Goal: Find contact information: Find contact information

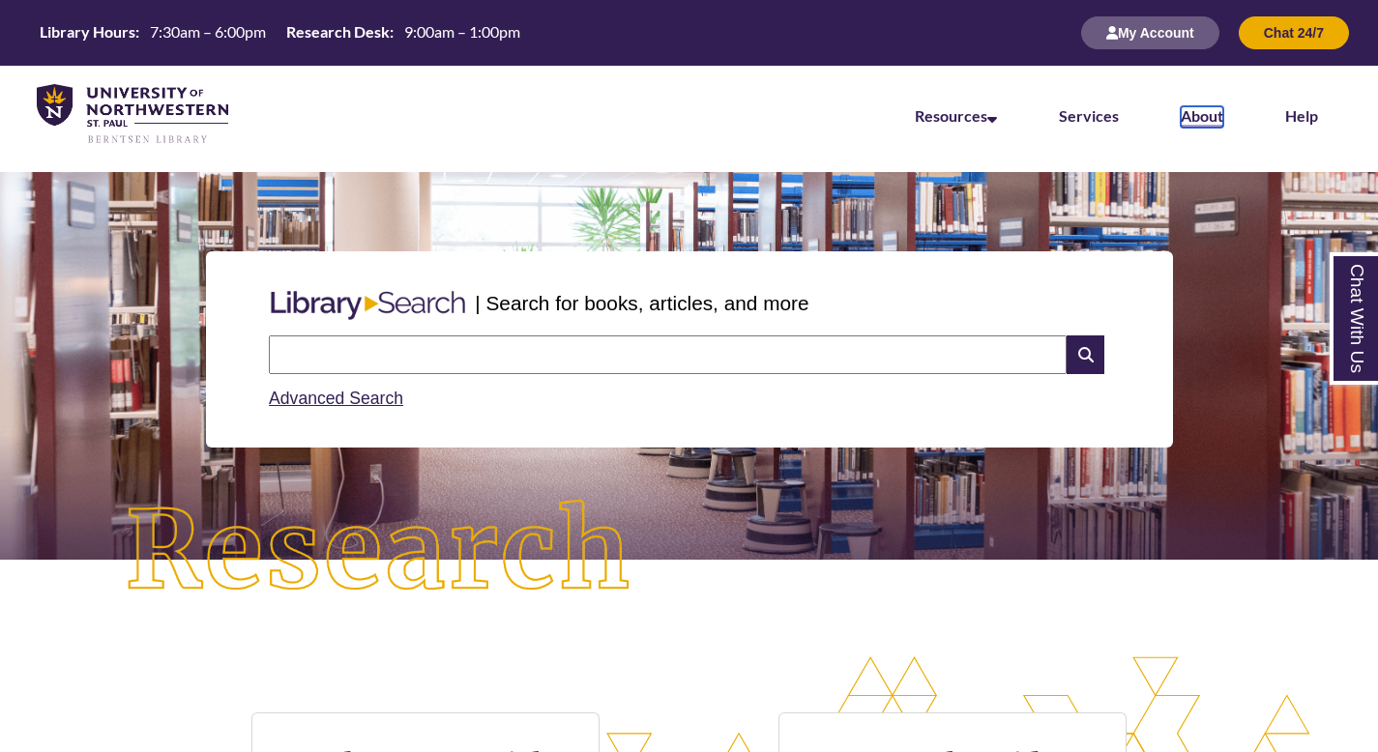
click at [1210, 117] on link "About" at bounding box center [1202, 116] width 43 height 21
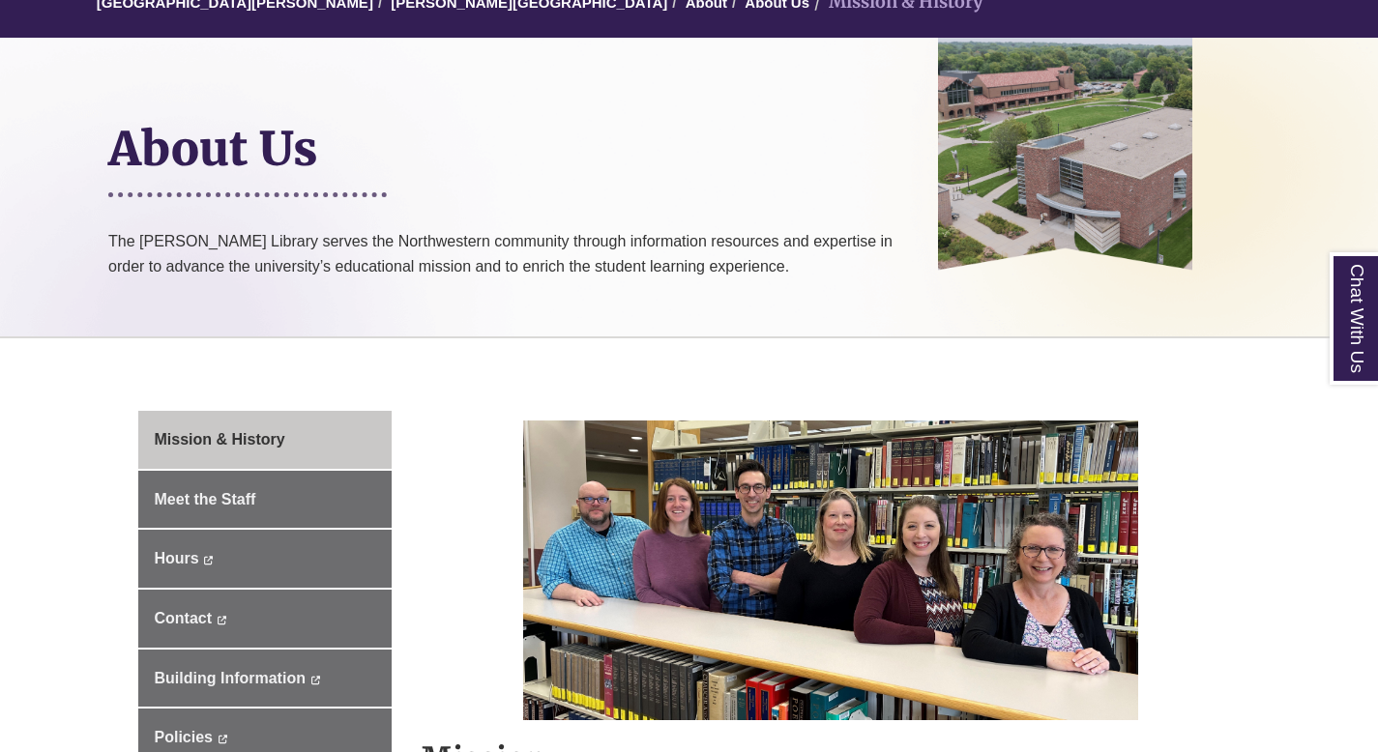
scroll to position [222, 0]
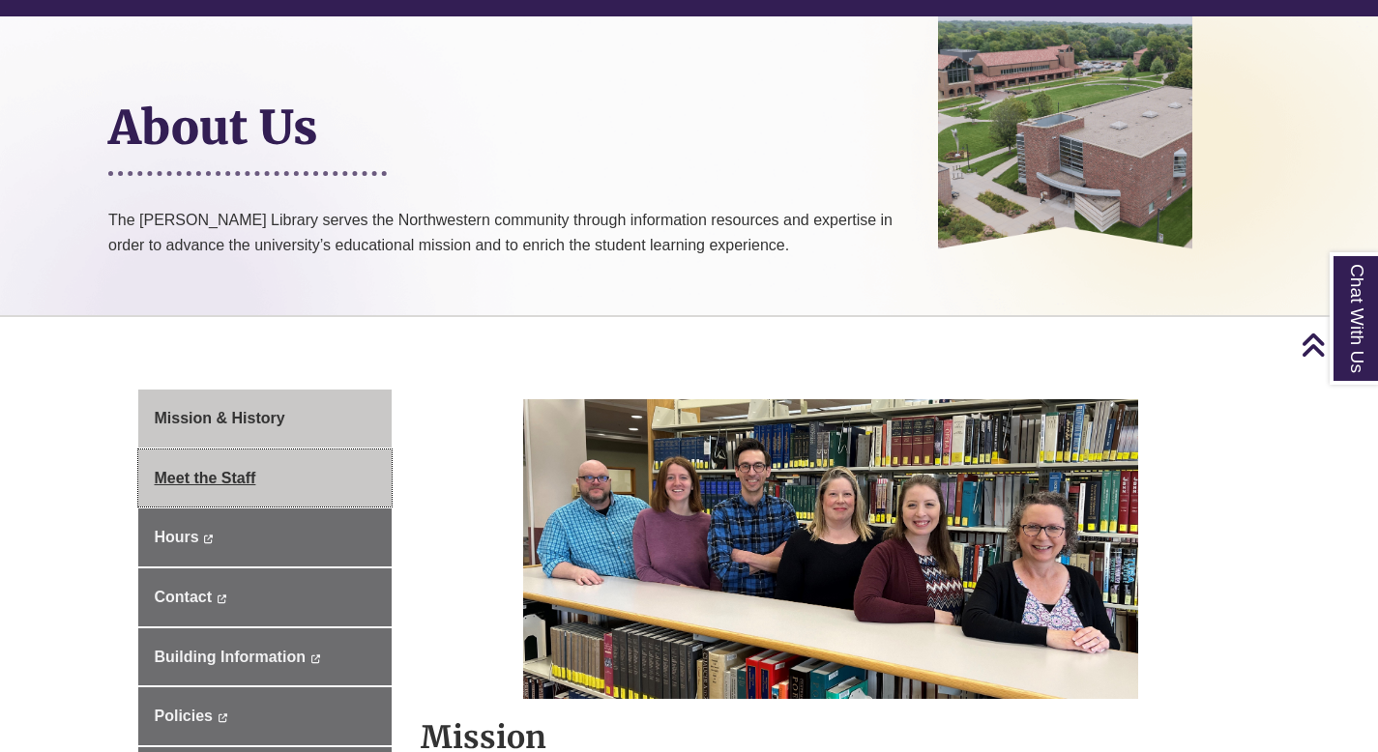
click at [297, 480] on link "Meet the Staff" at bounding box center [265, 479] width 254 height 58
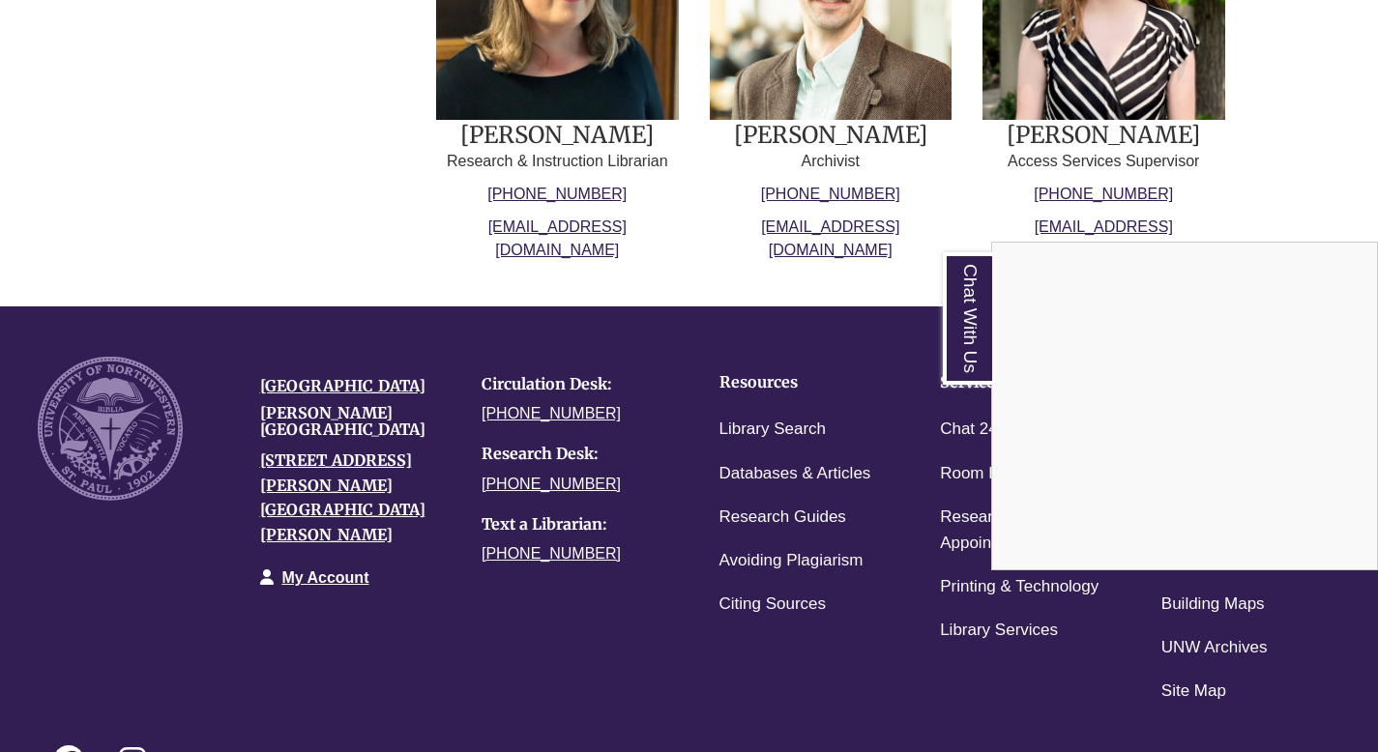
scroll to position [1178, 0]
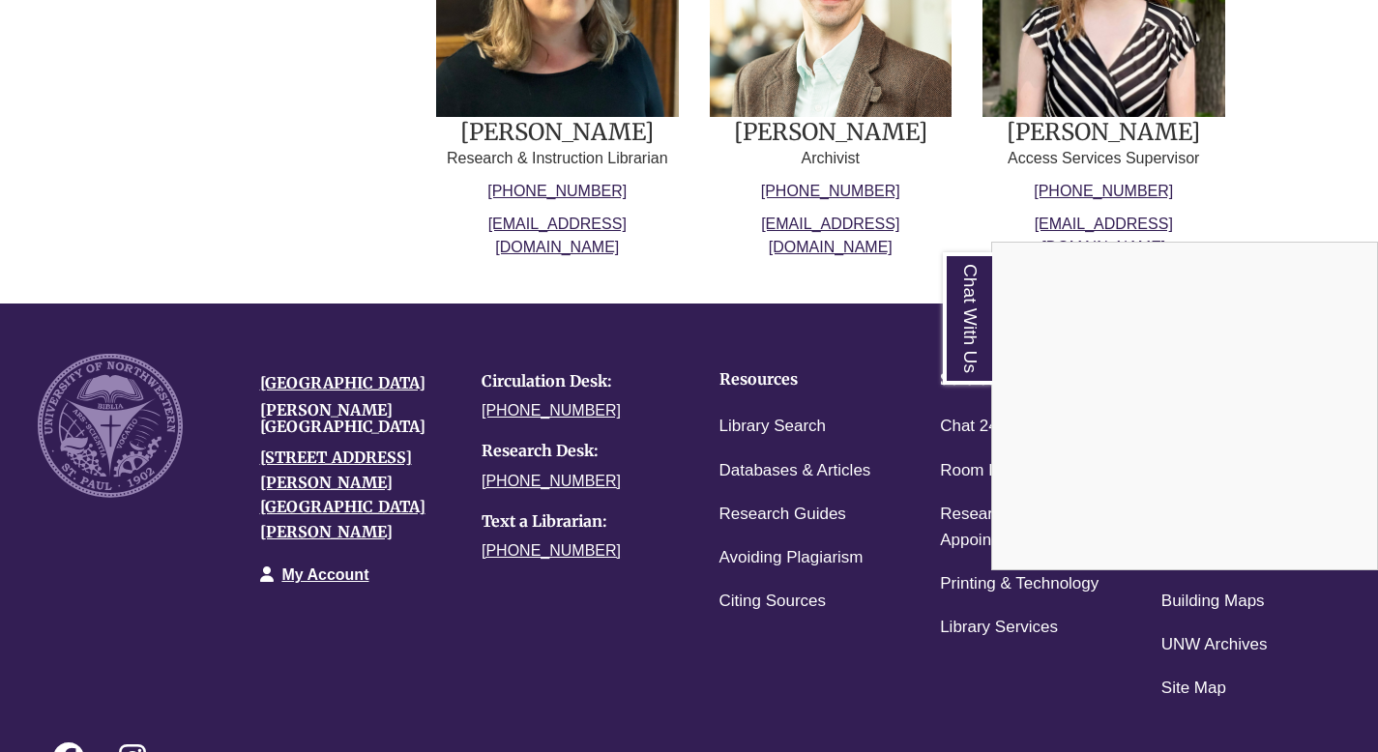
click at [1091, 131] on div "Chat With Us" at bounding box center [689, 376] width 1378 height 752
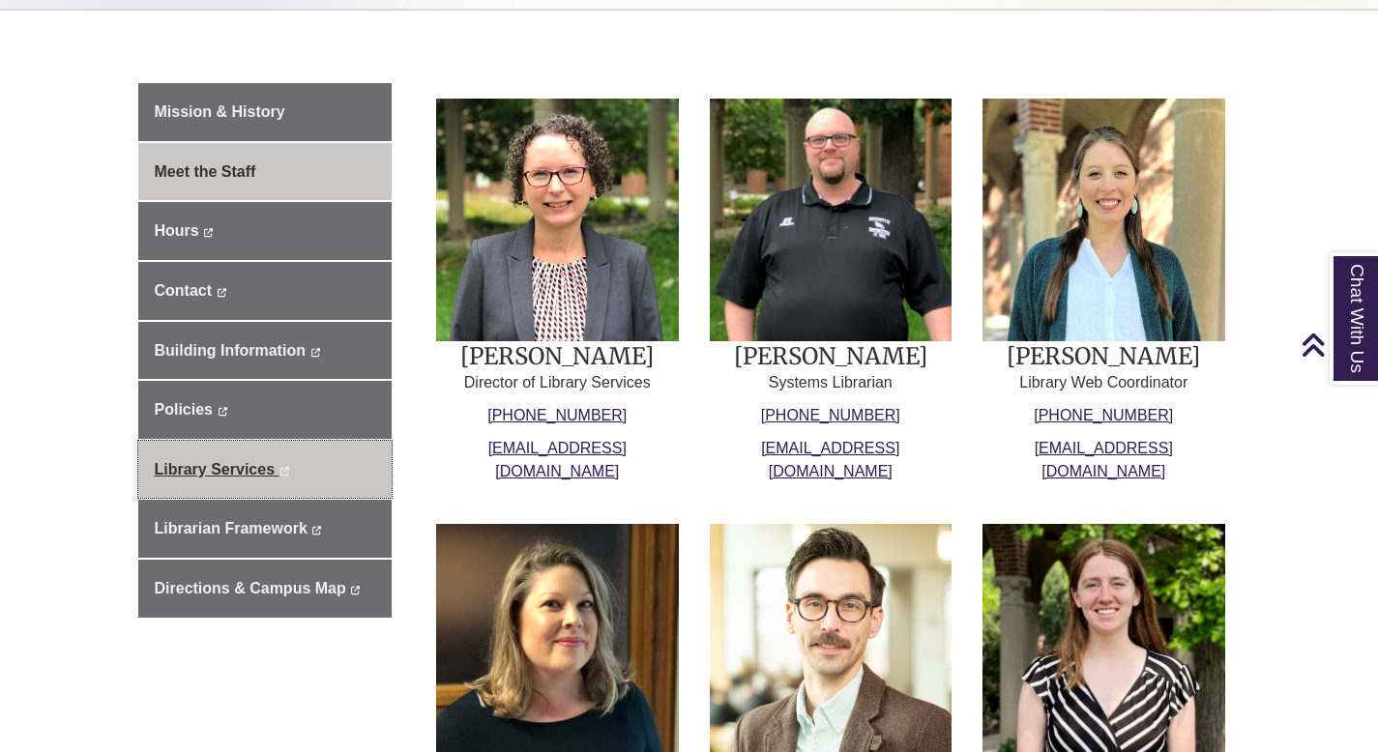
scroll to position [473, 0]
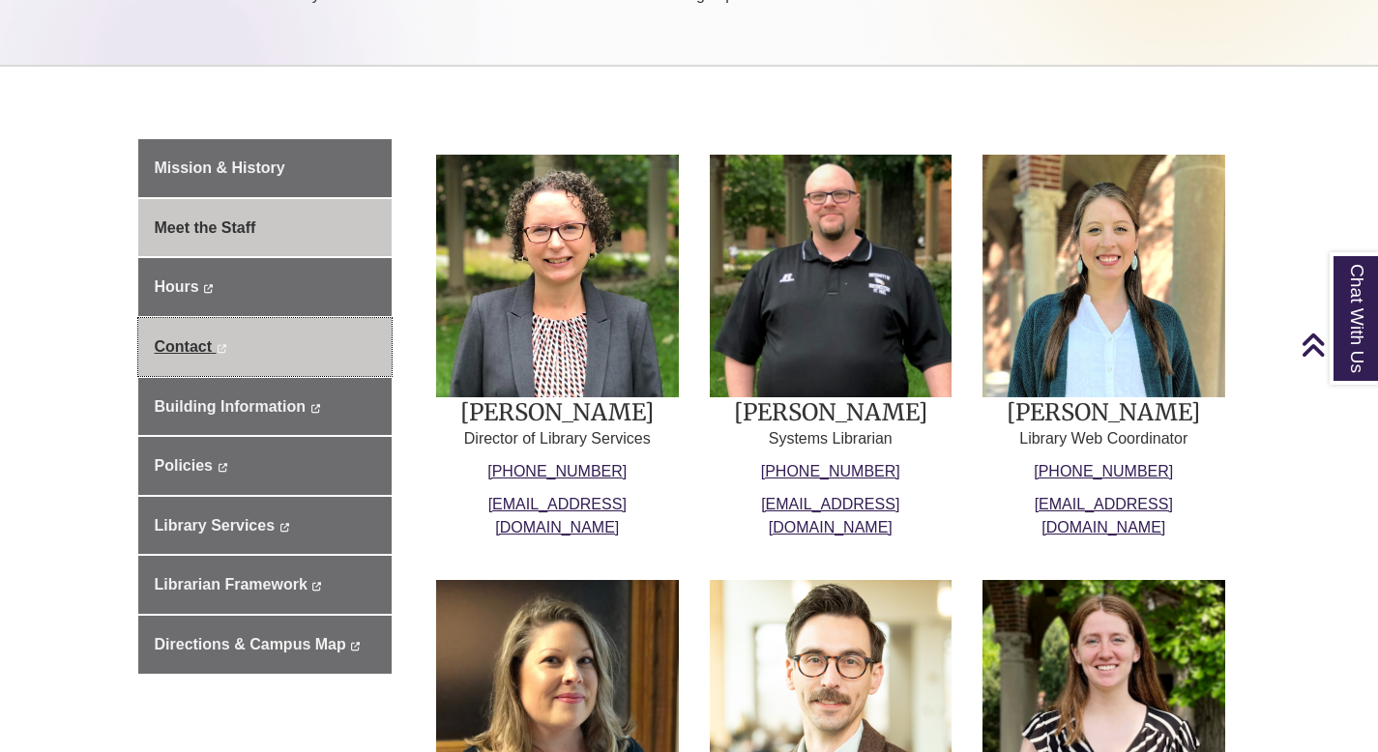
click at [184, 345] on span "Contact" at bounding box center [184, 347] width 58 height 16
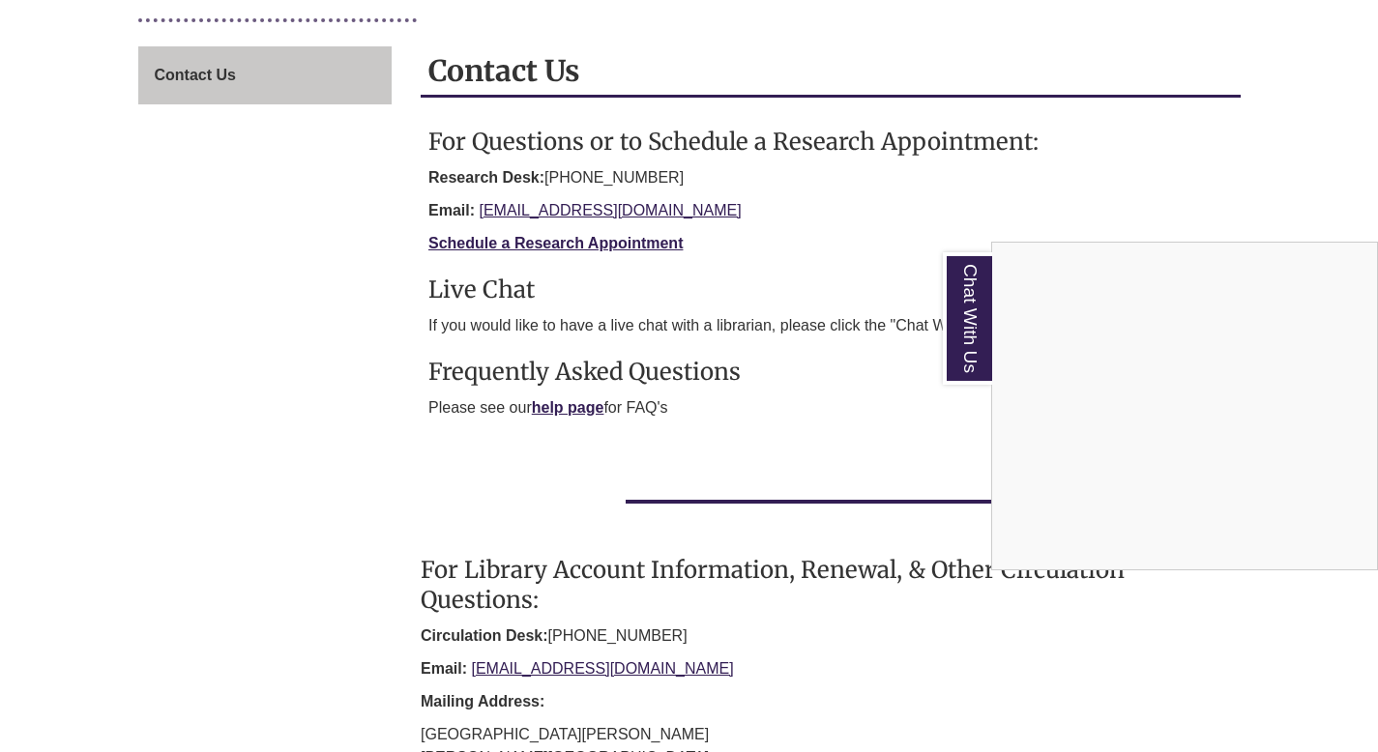
scroll to position [292, 0]
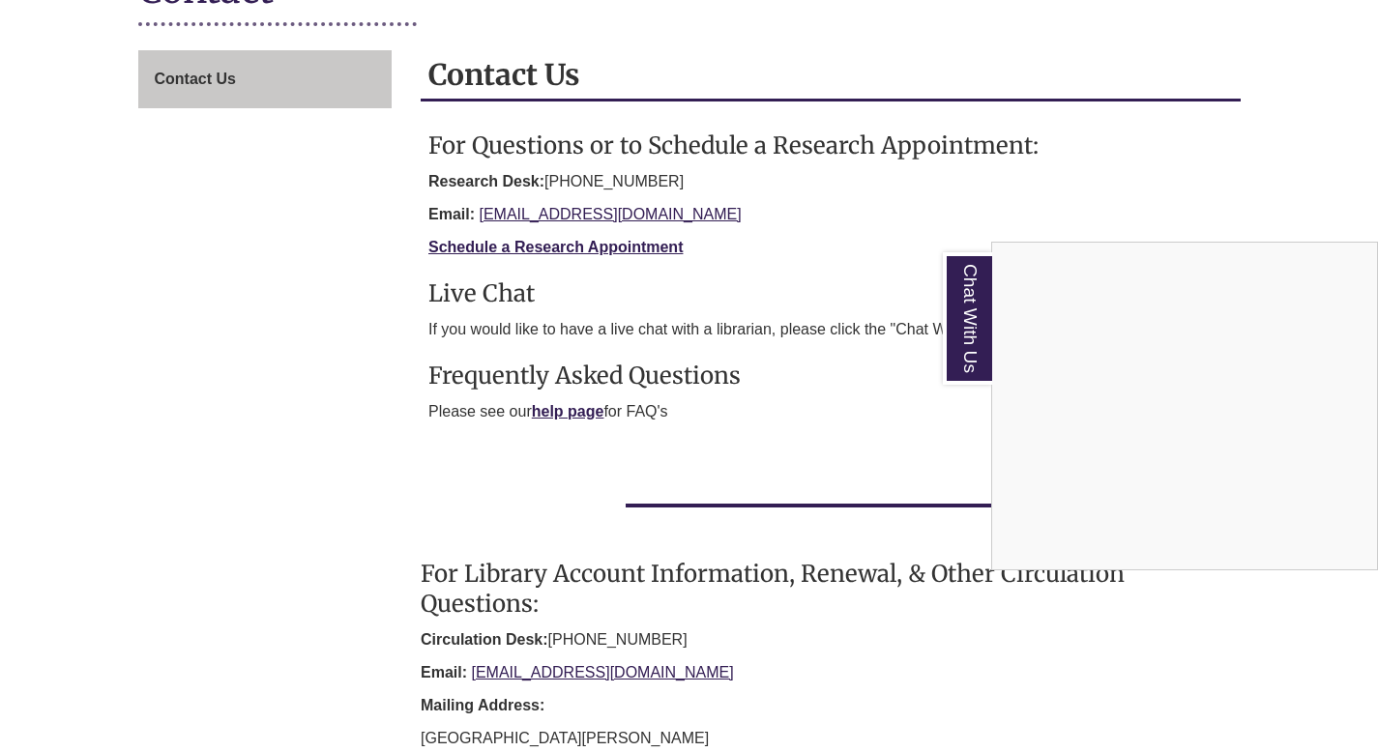
drag, startPoint x: 659, startPoint y: 218, endPoint x: 444, endPoint y: 226, distance: 214.9
click at [444, 226] on div "Chat With Us" at bounding box center [689, 376] width 1378 height 752
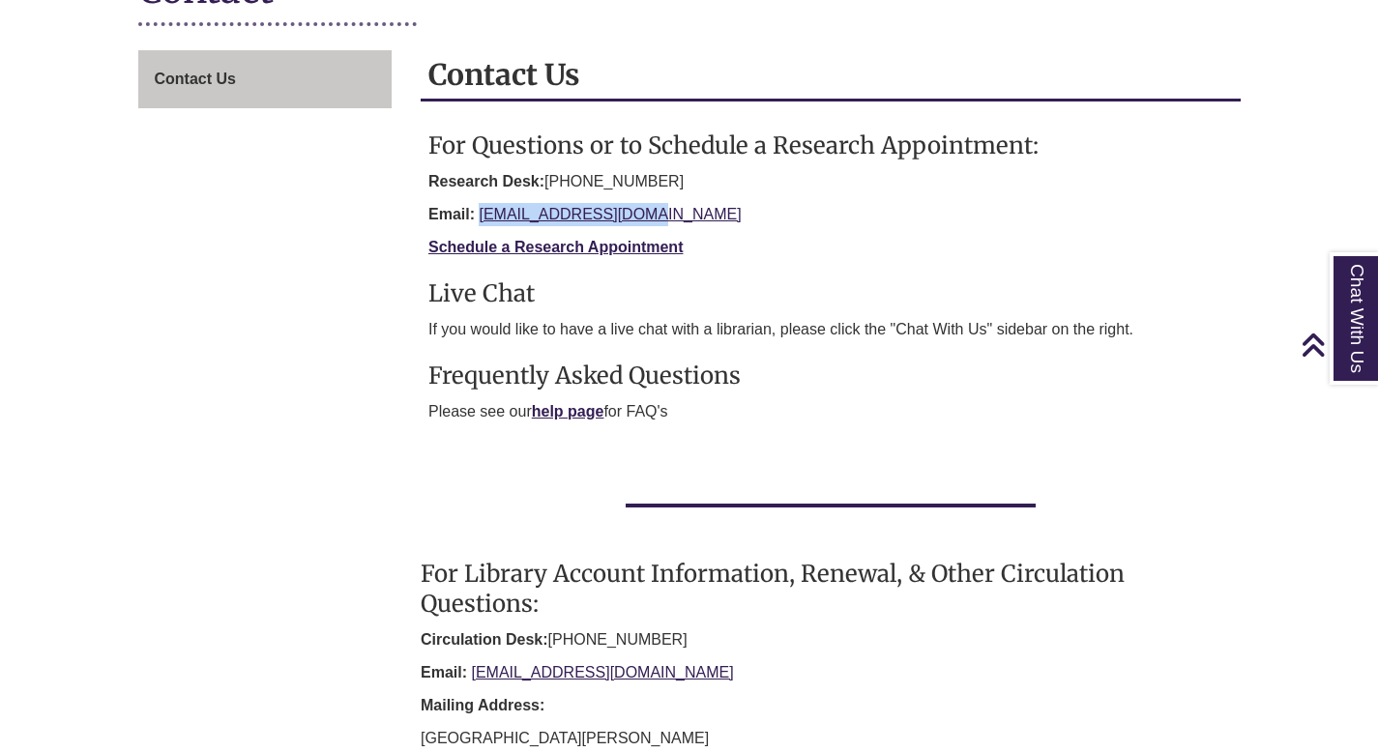
drag, startPoint x: 478, startPoint y: 213, endPoint x: 699, endPoint y: 211, distance: 221.5
click at [699, 211] on p "Email: unwlibrary@unwsp.edu" at bounding box center [830, 214] width 805 height 23
copy link "unwlibrary@unwsp.edu"
